Goal: Transaction & Acquisition: Purchase product/service

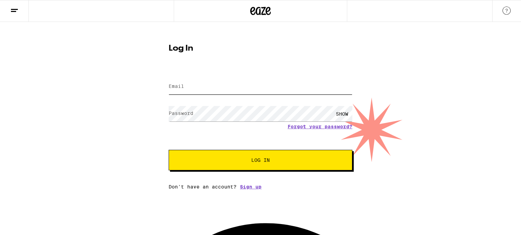
type input "[EMAIL_ADDRESS][DOMAIN_NAME]"
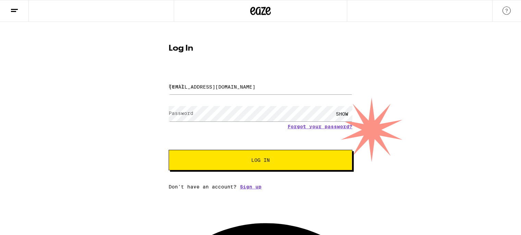
click at [254, 163] on span "Log In" at bounding box center [260, 160] width 19 height 5
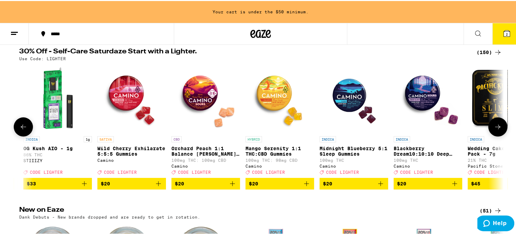
scroll to position [0, 151]
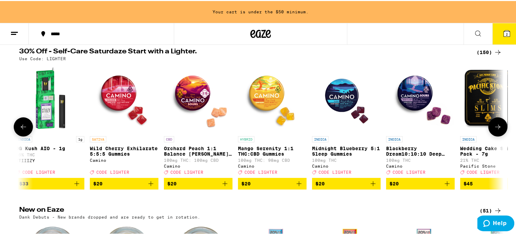
click at [369, 187] on icon "Add to bag" at bounding box center [373, 183] width 8 height 8
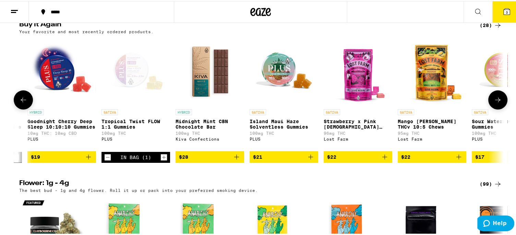
scroll to position [0, 139]
click at [106, 161] on icon "Decrement" at bounding box center [108, 156] width 6 height 8
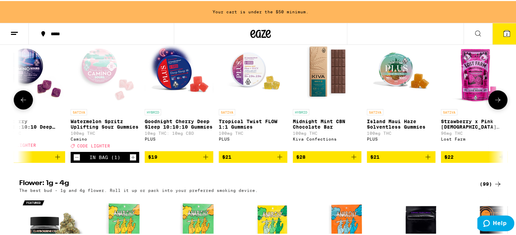
scroll to position [0, 0]
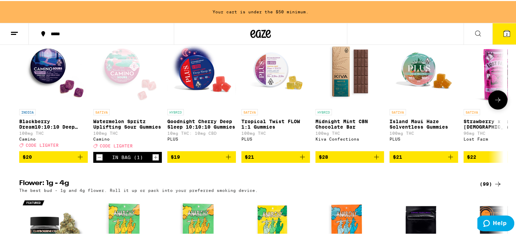
click at [152, 161] on icon "Increment" at bounding box center [155, 156] width 6 height 8
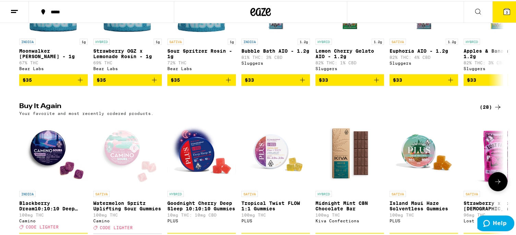
scroll to position [309, 0]
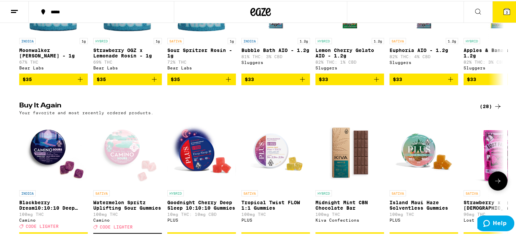
click at [149, 170] on div "Open page for Watermelon Spritz Uplifting Sour Gummies from Camino" at bounding box center [127, 152] width 69 height 69
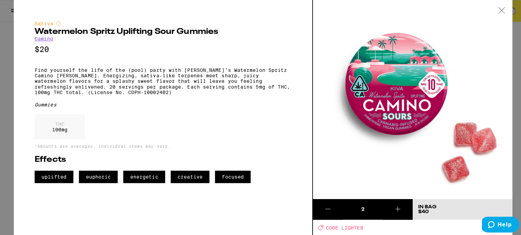
scroll to position [334, 0]
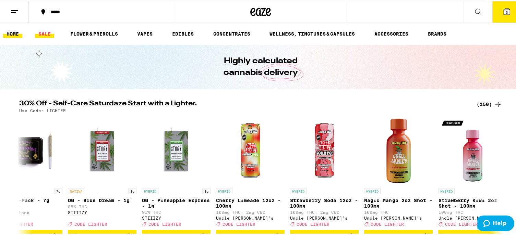
click at [42, 36] on link "SALE" at bounding box center [44, 33] width 19 height 8
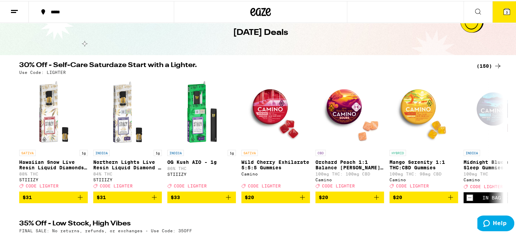
scroll to position [68, 0]
